Goal: Information Seeking & Learning: Learn about a topic

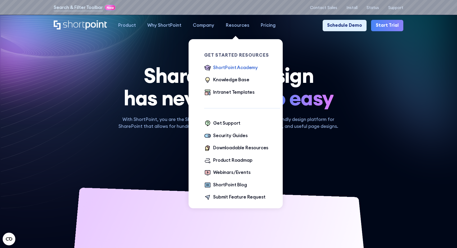
click at [230, 67] on div "ShortPoint Academy" at bounding box center [235, 67] width 45 height 7
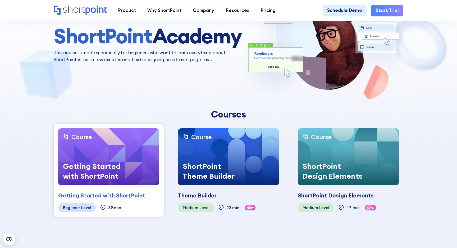
scroll to position [62, 0]
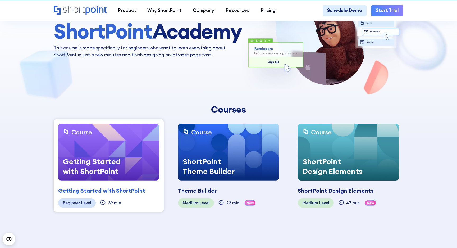
click at [120, 152] on div "Getting Started with ShortPoint" at bounding box center [94, 166] width 72 height 29
click at [79, 200] on div "Beginner" at bounding box center [71, 202] width 17 height 5
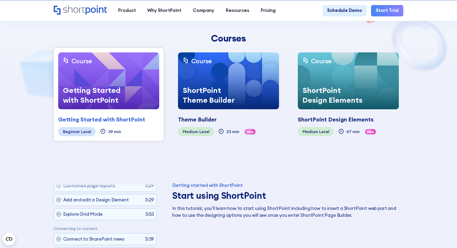
scroll to position [110, 0]
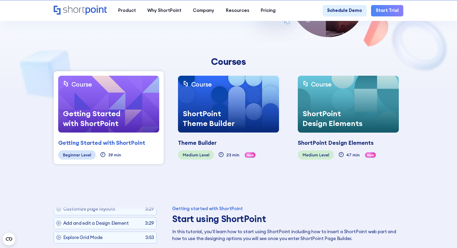
click at [119, 125] on div "Getting Started with ShortPoint" at bounding box center [94, 118] width 72 height 29
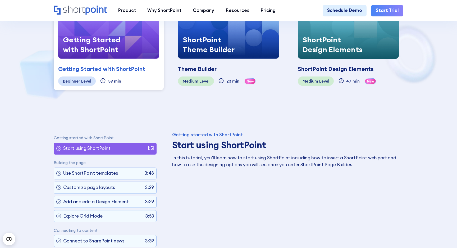
scroll to position [191, 0]
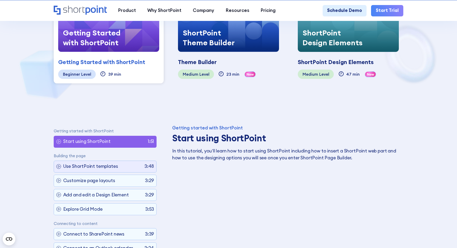
click at [120, 164] on div "Use ShortPoint templates 3:48" at bounding box center [105, 166] width 103 height 12
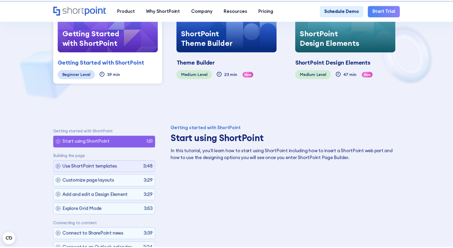
scroll to position [26, 0]
